Goal: Navigation & Orientation: Find specific page/section

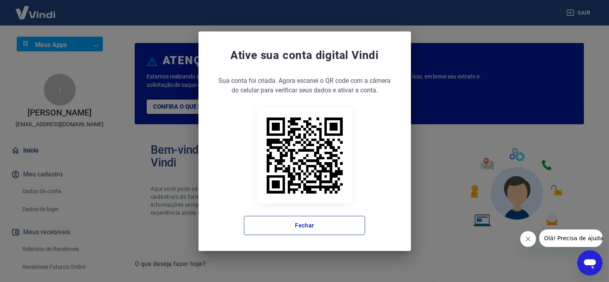
click at [308, 228] on button "Fechar" at bounding box center [304, 225] width 121 height 19
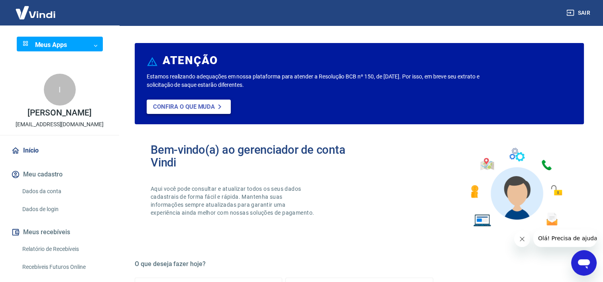
click at [192, 107] on p "Confira o que muda" at bounding box center [184, 106] width 62 height 7
click at [52, 170] on button "Meu cadastro" at bounding box center [60, 175] width 100 height 18
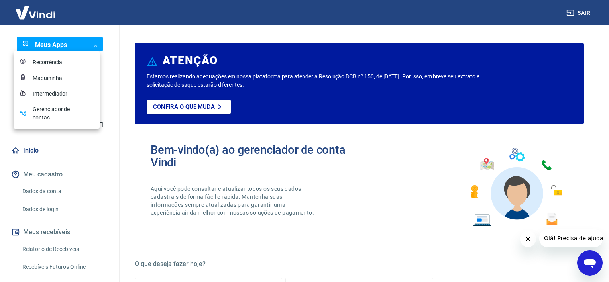
click at [83, 46] on body "Sair Meus Apps ​ ​ I [PERSON_NAME] Vignini [EMAIL_ADDRESS][DOMAIN_NAME] Início …" at bounding box center [304, 141] width 609 height 282
click at [51, 97] on li "Intermediador" at bounding box center [57, 94] width 86 height 16
